Goal: Find specific page/section: Find specific page/section

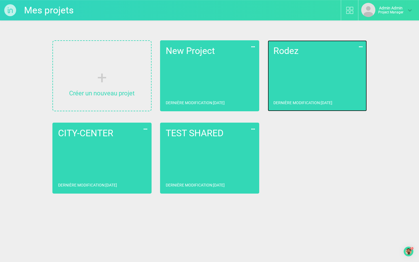
click at [316, 53] on h2 "Rodez" at bounding box center [318, 51] width 88 height 10
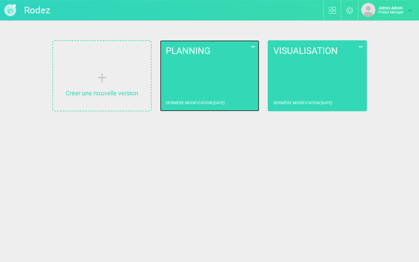
click at [227, 63] on link "PLANNING Dernière modification : [DATE]" at bounding box center [209, 75] width 99 height 71
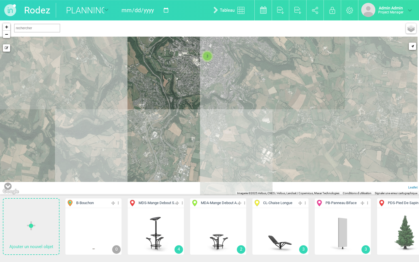
drag, startPoint x: 207, startPoint y: 53, endPoint x: 255, endPoint y: 110, distance: 74.5
click at [255, 110] on div "3 + − Mode dessin Google Maps Roads Google Maps Terrain Google Maps Satellite G…" at bounding box center [209, 107] width 419 height 175
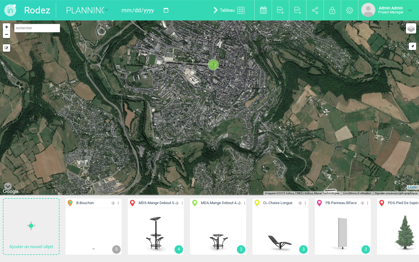
drag, startPoint x: 204, startPoint y: 62, endPoint x: 214, endPoint y: 102, distance: 41.3
click at [214, 102] on div "3 + − Mode dessin Google Maps Roads Google Maps Terrain Google Maps Satellite G…" at bounding box center [209, 107] width 419 height 175
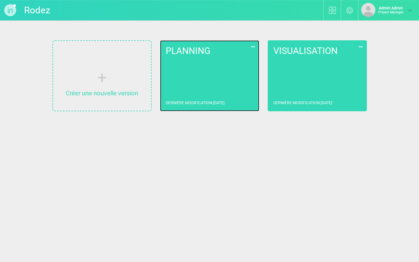
click at [194, 90] on link "PLANNING Dernière modification : [DATE]" at bounding box center [209, 75] width 99 height 71
click at [214, 71] on link "PLANNING Dernière modification : [DATE]" at bounding box center [209, 75] width 99 height 71
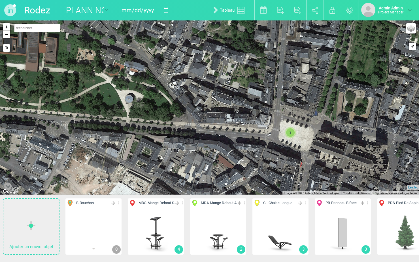
drag, startPoint x: 253, startPoint y: 129, endPoint x: 123, endPoint y: 82, distance: 138.1
click at [123, 82] on div "3 + − Mode dessin Google Maps Roads Google Maps Terrain Google Maps Satellite G…" at bounding box center [209, 107] width 419 height 175
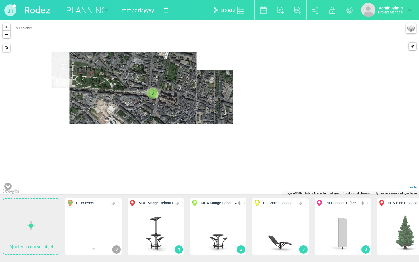
drag, startPoint x: 127, startPoint y: 92, endPoint x: 170, endPoint y: 123, distance: 53.0
click at [170, 123] on div "3 + − Mode dessin Google Maps Roads Google Maps Terrain Google Maps Satellite G…" at bounding box center [209, 107] width 419 height 175
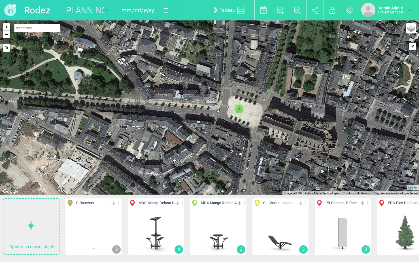
click at [238, 111] on span "3" at bounding box center [239, 109] width 9 height 9
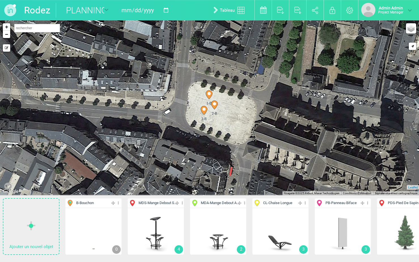
click at [204, 109] on circle at bounding box center [203, 108] width 3 height 3
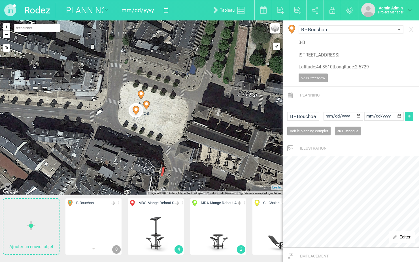
click at [144, 103] on icon at bounding box center [146, 105] width 7 height 9
click at [141, 96] on icon at bounding box center [141, 94] width 7 height 9
type input "[STREET_ADDRESS]"
